Goal: Check status: Verify the current state of an ongoing process or item

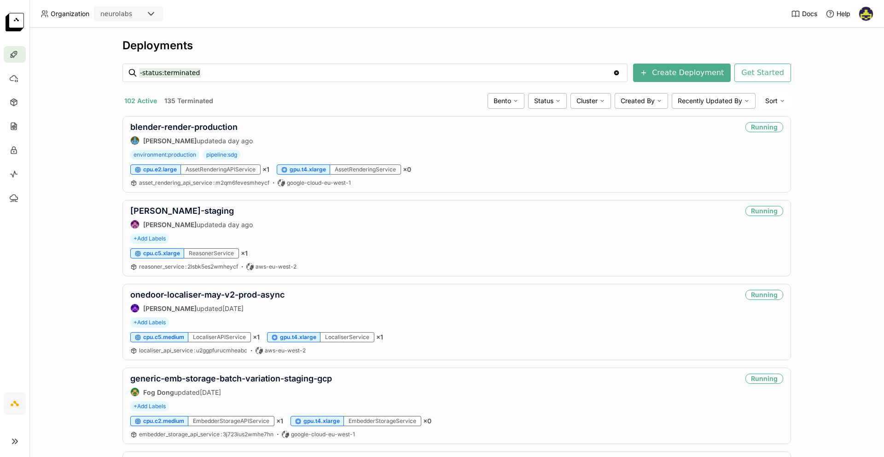
click at [86, 210] on div "Deployments -status:terminated -status:terminated Clear value Create Deployment…" at bounding box center [456, 242] width 855 height 429
click at [223, 75] on input "-status:terminated" at bounding box center [376, 72] width 474 height 15
type input "-status:terminated realogram"
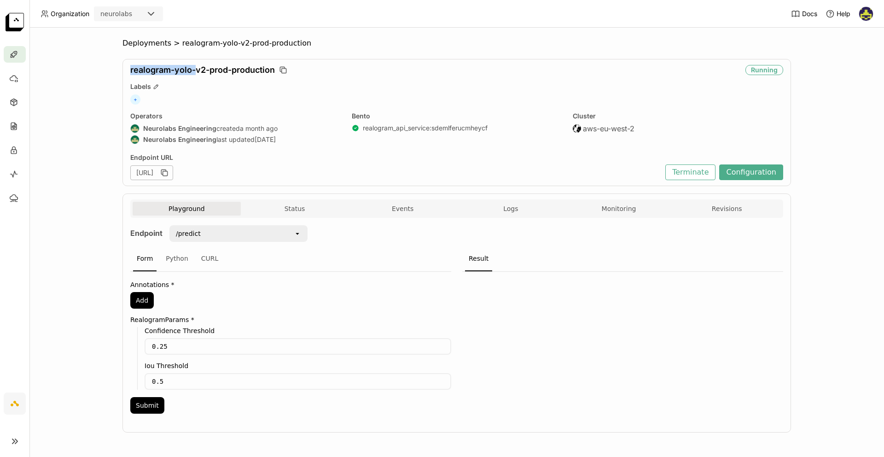
drag, startPoint x: 123, startPoint y: 70, endPoint x: 193, endPoint y: 70, distance: 70.5
click at [193, 70] on div "realogram-yolo-v2-prod-production Running Labels + Operators Neurolabs Engineer…" at bounding box center [457, 122] width 669 height 127
click at [734, 216] on div "Playground Status Events Logs Monitoring Revisions" at bounding box center [457, 210] width 648 height 16
click at [731, 206] on button "Revisions" at bounding box center [727, 209] width 108 height 14
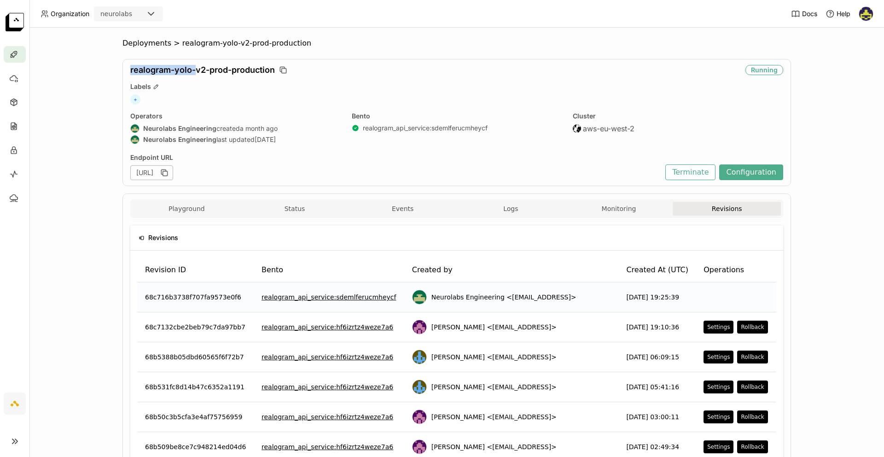
click at [125, 73] on div "realogram-yolo-v2-prod-production Running Labels + Operators Neurolabs Engineer…" at bounding box center [457, 122] width 669 height 127
drag, startPoint x: 125, startPoint y: 71, endPoint x: 273, endPoint y: 77, distance: 148.0
click at [254, 70] on div "realogram-yolo-v2-prod-production Running Labels + Operators Neurolabs Engineer…" at bounding box center [457, 122] width 669 height 127
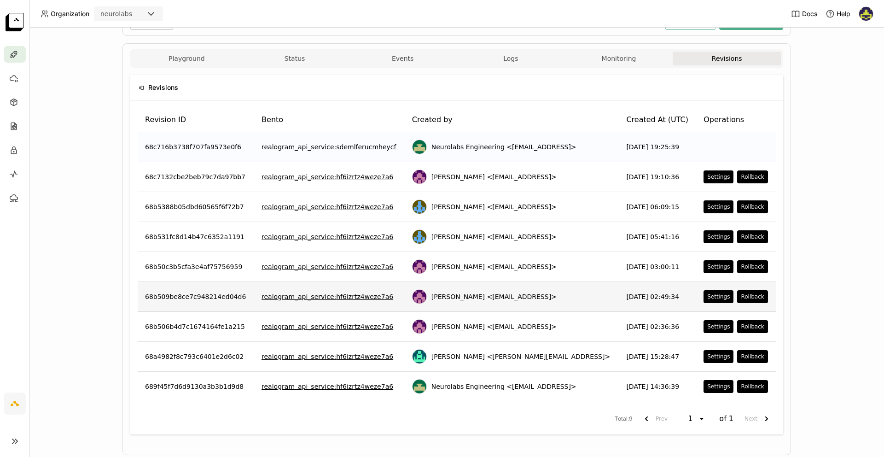
scroll to position [100, 0]
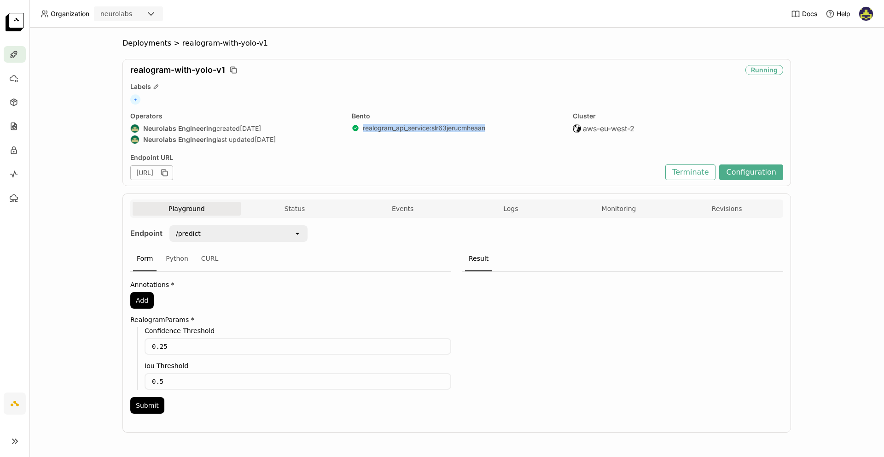
drag, startPoint x: 497, startPoint y: 130, endPoint x: 357, endPoint y: 126, distance: 139.6
click at [357, 126] on div "realogram_api_service : slr63jerucmheaan" at bounding box center [457, 128] width 210 height 8
click at [123, 171] on div "realogram-with-yolo-v1 Running Labels + Operators Neurolabs Engineering created…" at bounding box center [457, 122] width 669 height 127
drag, startPoint x: 126, startPoint y: 70, endPoint x: 222, endPoint y: 69, distance: 96.7
click at [222, 69] on div "realogram-with-yolo-v1 Running Labels + Operators Neurolabs Engineering created…" at bounding box center [457, 122] width 669 height 127
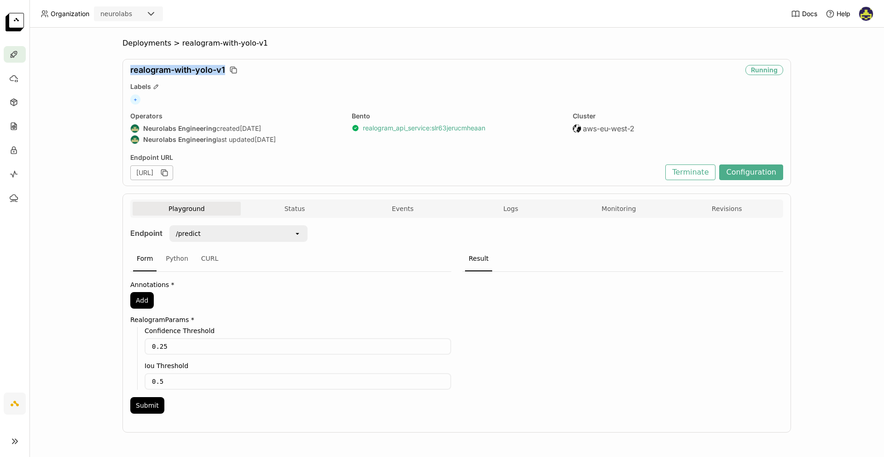
click at [460, 126] on link "realogram_api_service : slr63jerucmheaan" at bounding box center [424, 128] width 123 height 8
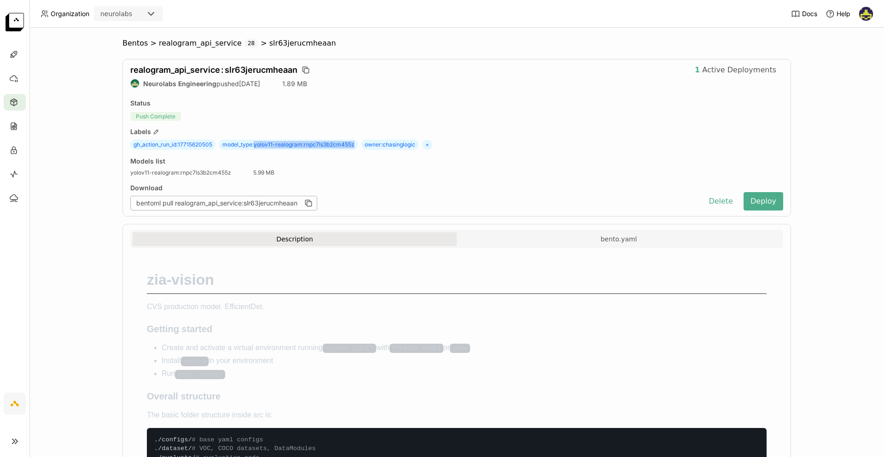
drag, startPoint x: 253, startPoint y: 145, endPoint x: 352, endPoint y: 146, distance: 99.0
click at [352, 146] on span "model_type : yolov11-realogram:rnpc7ls3b2cm455z" at bounding box center [288, 145] width 139 height 10
copy span "yolov11-realogram:rnpc7ls3b2cm455z"
drag, startPoint x: 351, startPoint y: 145, endPoint x: 222, endPoint y: 145, distance: 129.9
click at [222, 145] on span "model_type : yolov11-realogram:rnpc7ls3b2cm455z" at bounding box center [288, 145] width 139 height 10
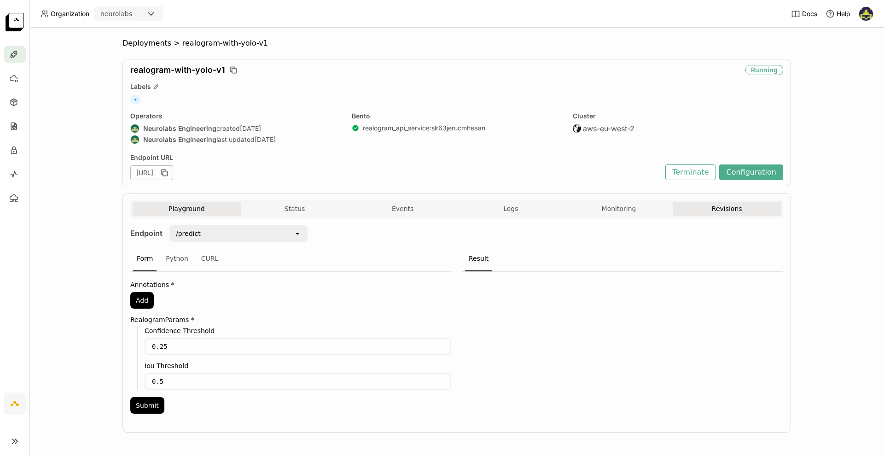
click at [717, 207] on button "Revisions" at bounding box center [727, 209] width 108 height 14
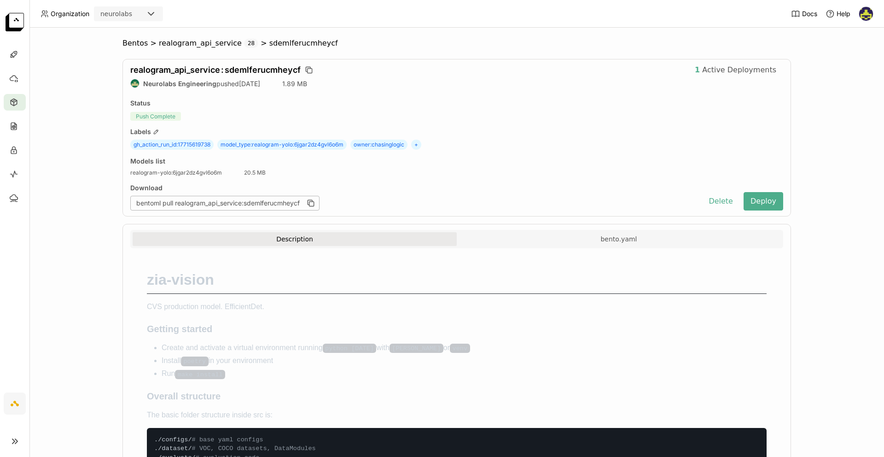
click at [319, 144] on span "model_type : realogram-yolo:6jgar2dz4gvl6o6m" at bounding box center [281, 145] width 129 height 10
copy span "model_type : realogram-yolo:6jgar2dz4gvl6o6m"
click at [203, 144] on span "gh_action_run_id : 17715619738" at bounding box center [171, 145] width 83 height 10
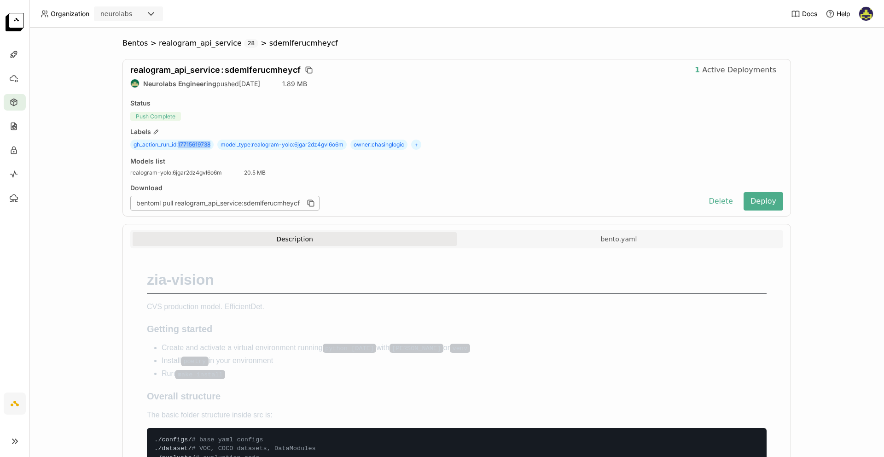
click at [203, 144] on span "gh_action_run_id : 17715619738" at bounding box center [171, 145] width 83 height 10
click at [200, 143] on span "gh_action_run_id : 17715619738" at bounding box center [171, 145] width 83 height 10
drag, startPoint x: 176, startPoint y: 144, endPoint x: 210, endPoint y: 144, distance: 33.2
click at [210, 144] on span "gh_action_run_id : 17715619738" at bounding box center [171, 145] width 83 height 10
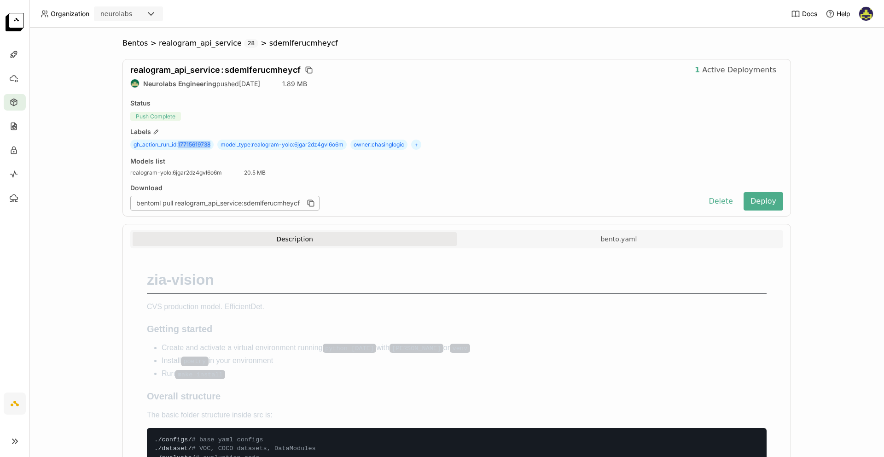
copy span "17715619738"
click at [233, 145] on span "model_type : yolov11-realogram:rnpc7ls3b2cm455z" at bounding box center [288, 145] width 139 height 10
drag, startPoint x: 210, startPoint y: 145, endPoint x: 175, endPoint y: 143, distance: 35.0
click at [175, 143] on span "gh_action_run_id : 17715620505" at bounding box center [172, 145] width 85 height 10
copy span "17715620505"
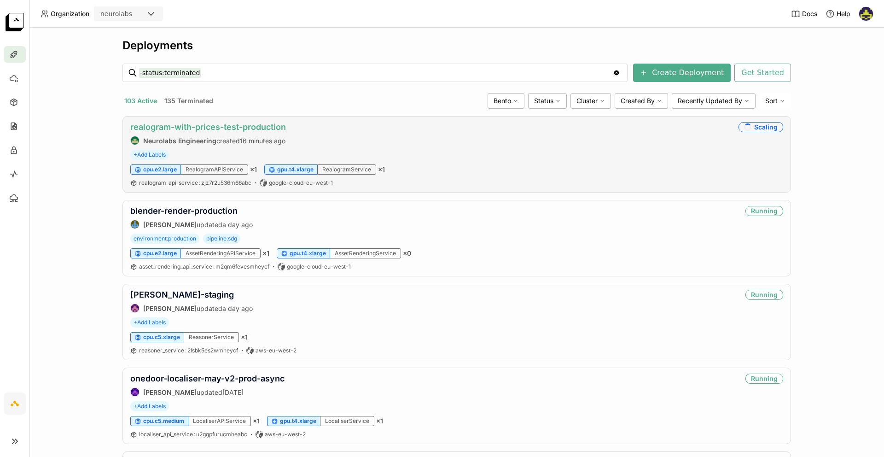
click at [216, 126] on link "realogram-with-prices-test-production" at bounding box center [208, 127] width 156 height 10
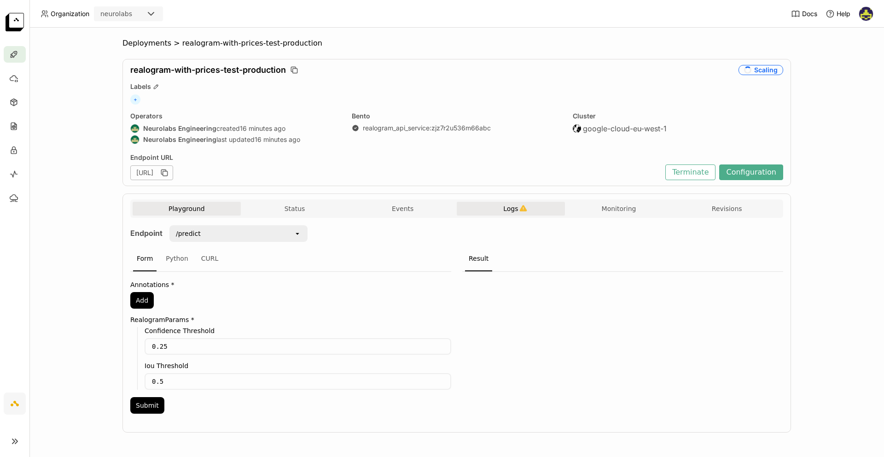
click at [507, 214] on button "Logs" at bounding box center [511, 209] width 108 height 14
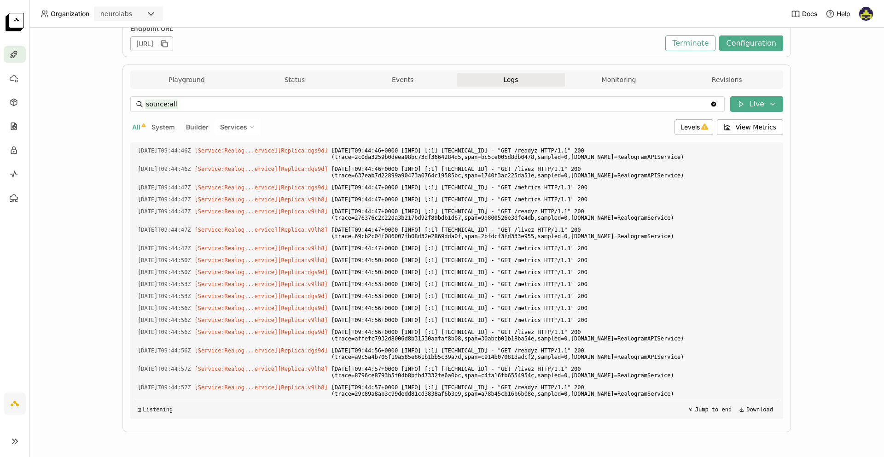
scroll to position [1825, 0]
click at [701, 123] on icon at bounding box center [705, 127] width 8 height 8
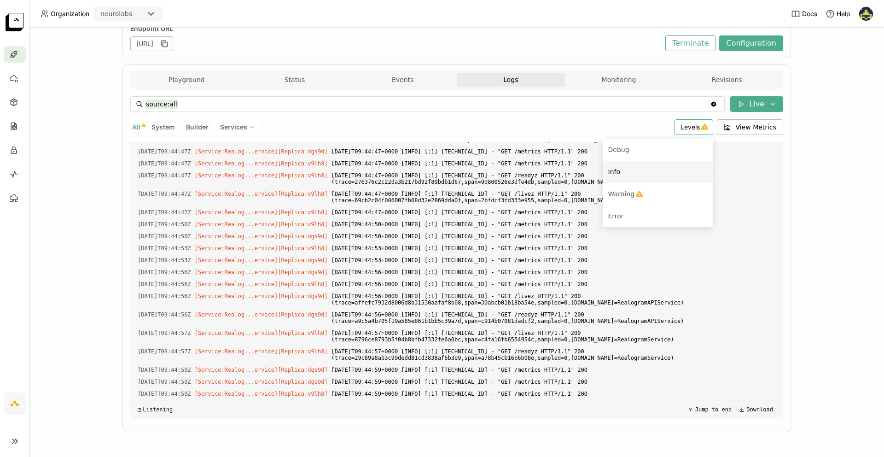
scroll to position [1861, 0]
click at [639, 189] on div "Warning" at bounding box center [657, 193] width 99 height 11
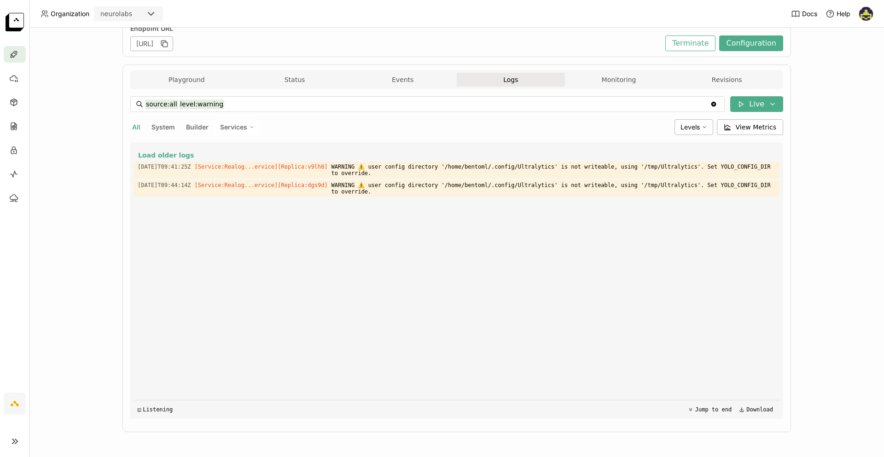
click at [132, 128] on span "All" at bounding box center [136, 127] width 8 height 8
type input "source:all"
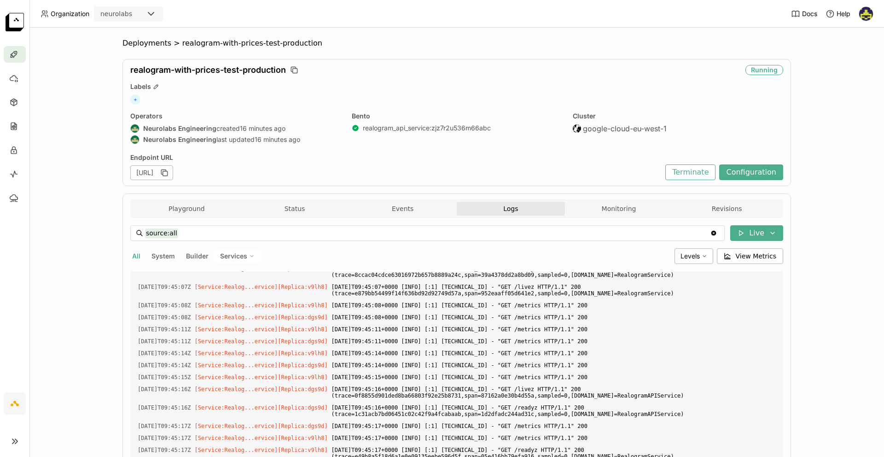
scroll to position [1444, 0]
click at [151, 45] on span "Deployments" at bounding box center [147, 43] width 49 height 9
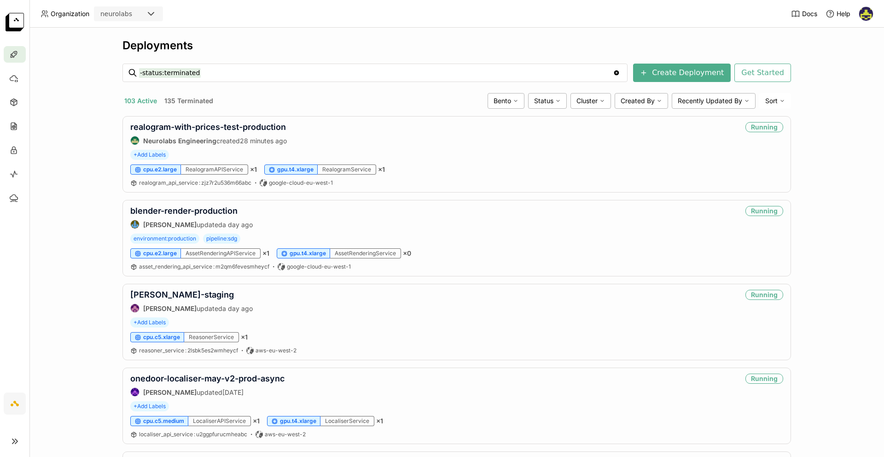
click at [345, 47] on div "Deployments" at bounding box center [457, 46] width 669 height 14
